Goal: Information Seeking & Learning: Learn about a topic

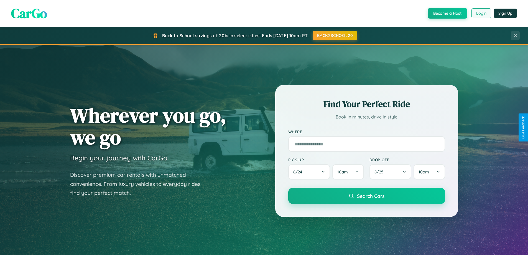
click at [481, 13] on button "Login" at bounding box center [481, 13] width 20 height 10
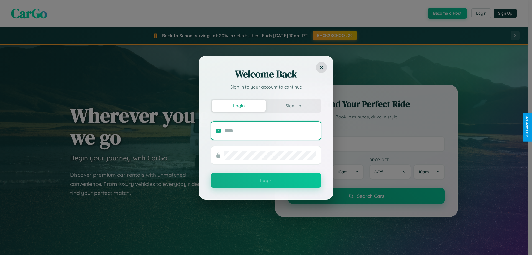
click at [270, 130] on input "text" at bounding box center [270, 130] width 92 height 9
type input "**********"
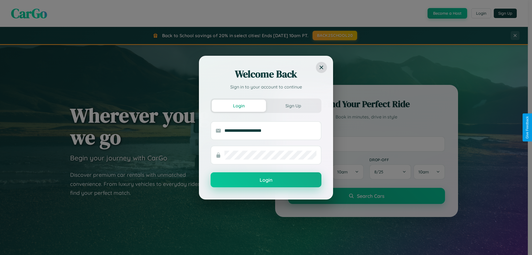
click at [266, 180] on button "Login" at bounding box center [266, 179] width 111 height 15
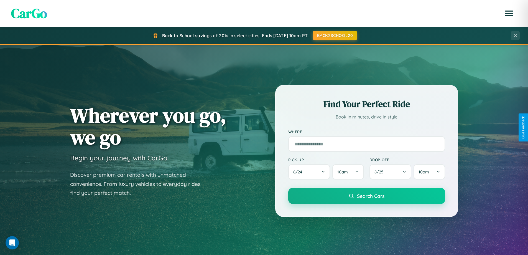
scroll to position [1066, 0]
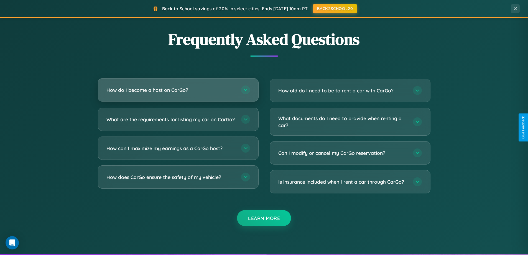
click at [178, 90] on h3 "How do I become a host on CarGo?" at bounding box center [170, 89] width 129 height 7
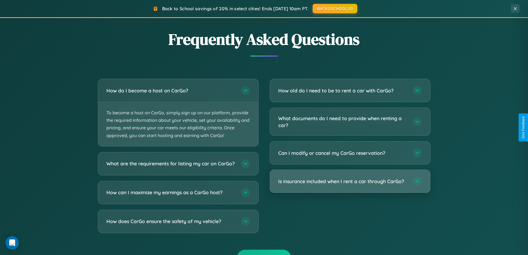
click at [350, 182] on h3 "Is insurance included when I rent a car through CarGo?" at bounding box center [342, 181] width 129 height 7
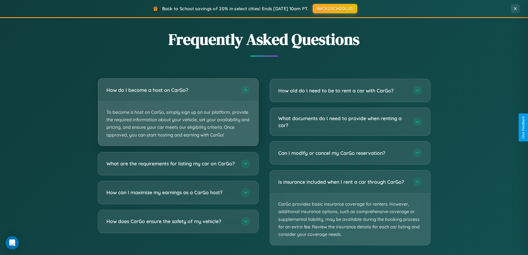
click at [178, 112] on p "To become a host on CarGo, simply sign up on our platform, provide the required…" at bounding box center [178, 123] width 160 height 44
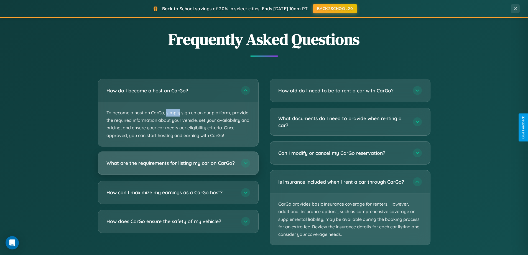
click at [178, 166] on h3 "What are the requirements for listing my car on CarGo?" at bounding box center [170, 162] width 129 height 7
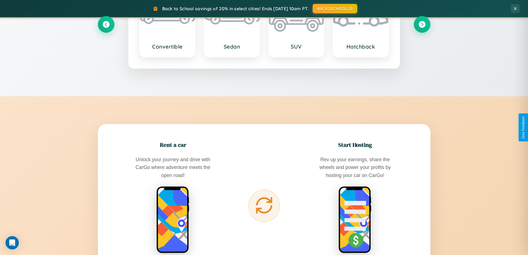
scroll to position [381, 0]
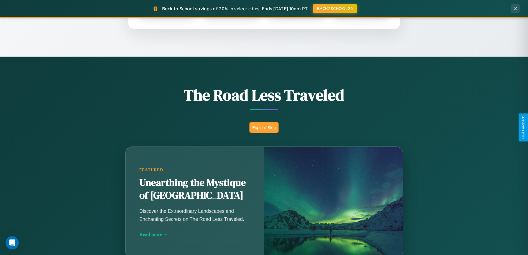
click at [264, 127] on button "Explore Blog" at bounding box center [263, 127] width 29 height 10
